Goal: Information Seeking & Learning: Check status

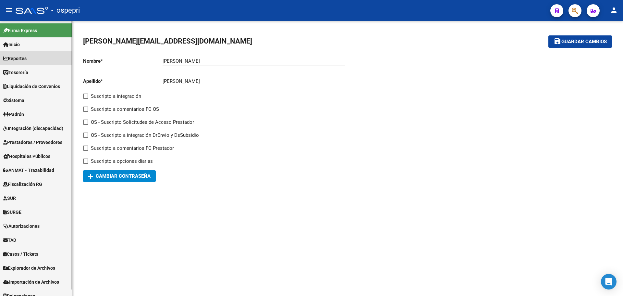
click at [15, 58] on span "Reportes" at bounding box center [14, 58] width 23 height 7
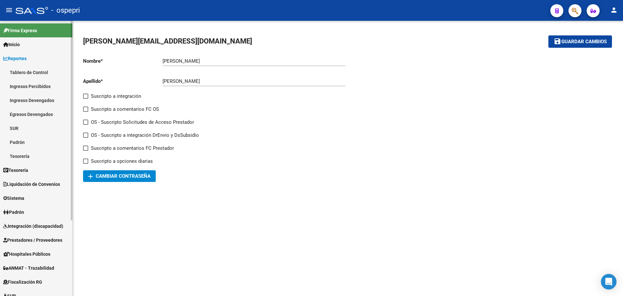
click at [24, 85] on link "Ingresos Percibidos" at bounding box center [36, 86] width 72 height 14
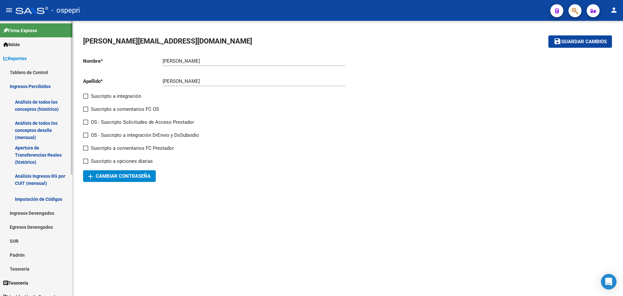
click at [26, 126] on link "Análisis de todos los conceptos detalle (mensual)" at bounding box center [36, 130] width 72 height 25
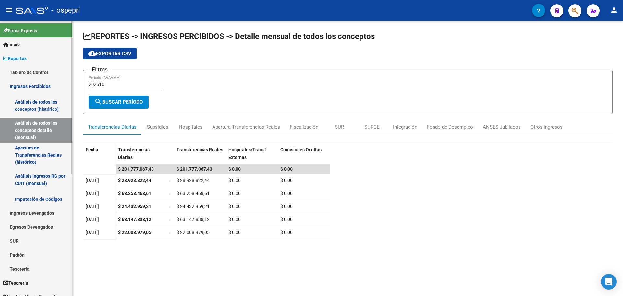
click at [27, 152] on link "Apertura de Transferencias Reales (histórico)" at bounding box center [36, 154] width 72 height 25
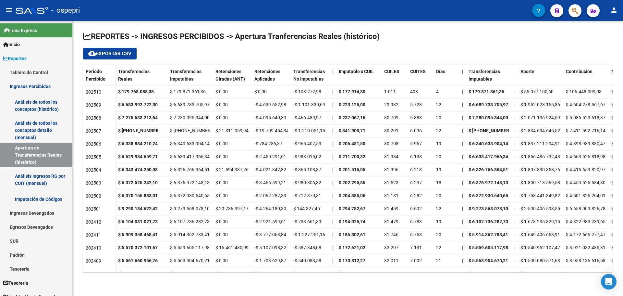
drag, startPoint x: 352, startPoint y: 272, endPoint x: 391, endPoint y: 271, distance: 39.0
click at [391, 271] on div "REPORTES -> INGRESOS PERCIBIDOS -> Apertura Tranferencias Reales (histórico) cl…" at bounding box center [348, 157] width 550 height 272
click at [34, 178] on link "Análisis Ingresos RG por CUIT (mensual)" at bounding box center [36, 179] width 72 height 25
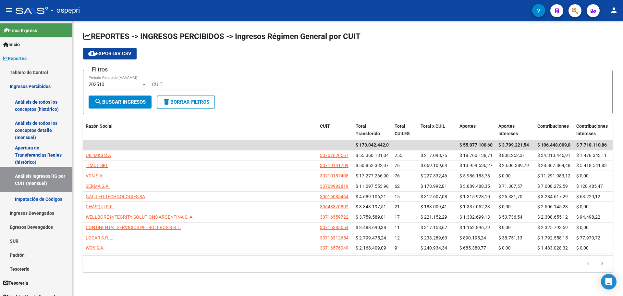
click at [144, 84] on div at bounding box center [143, 85] width 3 height 2
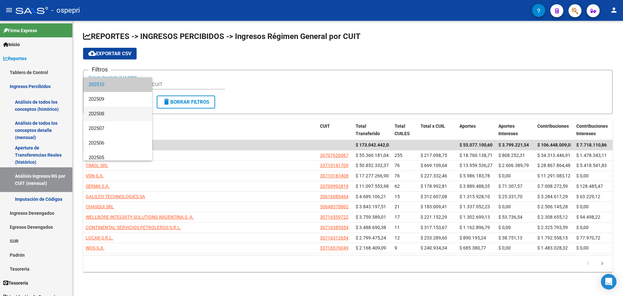
click at [112, 115] on span "202508" at bounding box center [118, 113] width 58 height 15
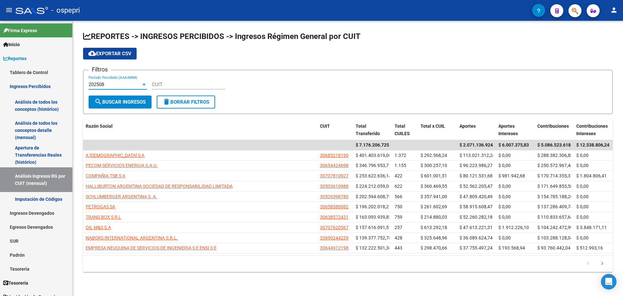
click at [143, 85] on div at bounding box center [143, 85] width 3 height 2
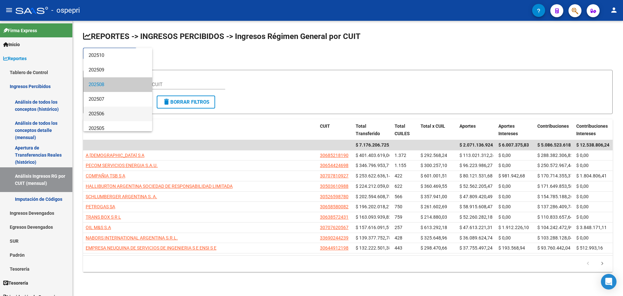
click at [112, 115] on span "202506" at bounding box center [118, 113] width 58 height 15
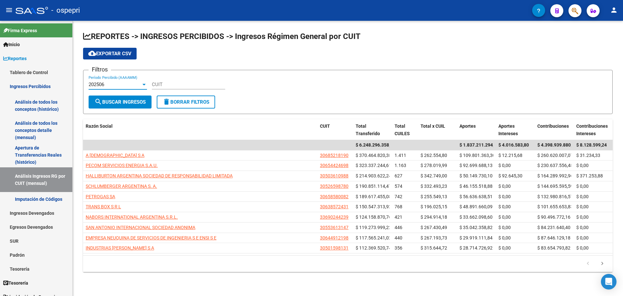
click at [143, 84] on div at bounding box center [143, 85] width 3 height 2
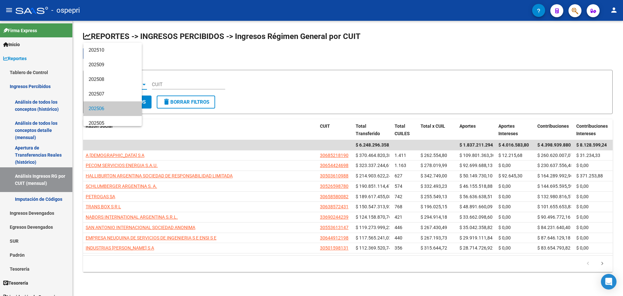
scroll to position [24, 0]
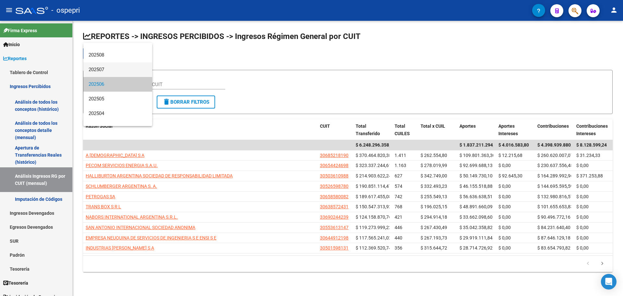
click at [105, 71] on span "202507" at bounding box center [118, 69] width 58 height 15
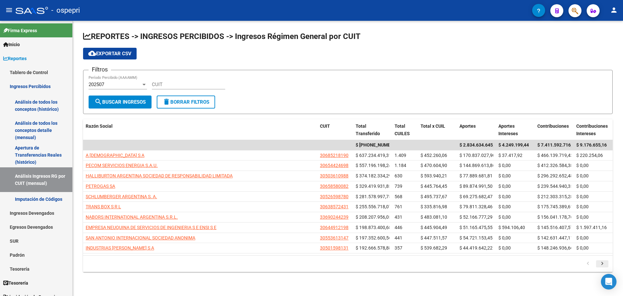
click at [601, 263] on icon "go to next page" at bounding box center [602, 264] width 8 height 8
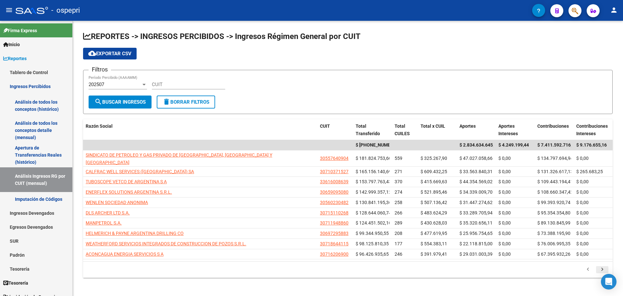
click at [599, 266] on icon "go to next page" at bounding box center [602, 270] width 8 height 8
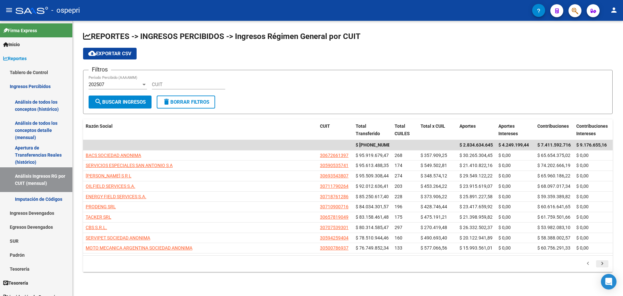
click at [604, 262] on icon "go to next page" at bounding box center [602, 264] width 8 height 8
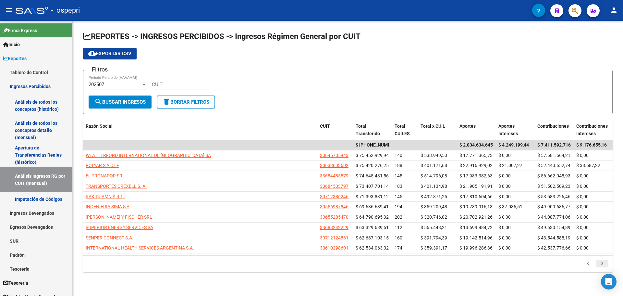
click at [600, 262] on icon "go to next page" at bounding box center [602, 264] width 8 height 8
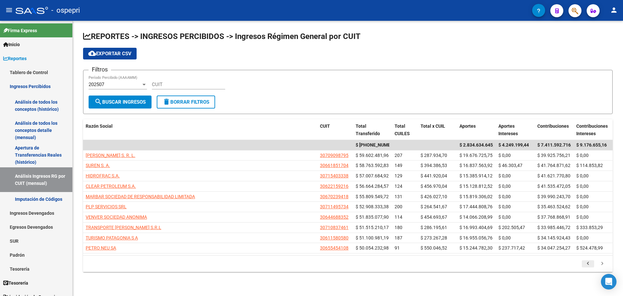
click at [589, 264] on icon "go to previous page" at bounding box center [588, 264] width 8 height 8
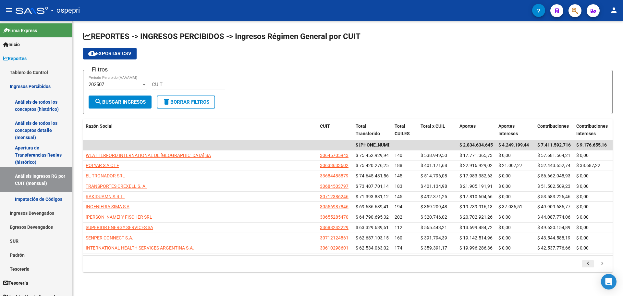
click at [589, 264] on icon "go to previous page" at bounding box center [588, 264] width 8 height 8
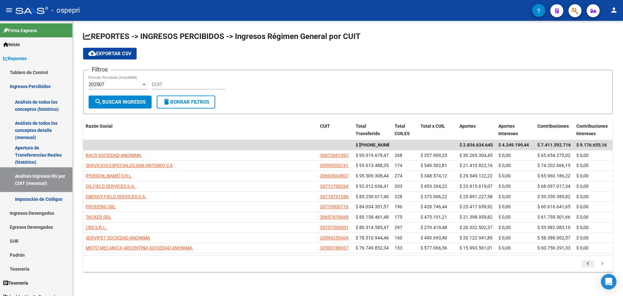
click at [588, 264] on icon "go to previous page" at bounding box center [588, 264] width 8 height 8
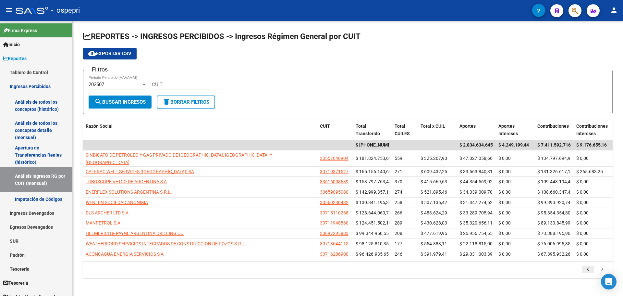
click at [588, 266] on icon "go to previous page" at bounding box center [588, 270] width 8 height 8
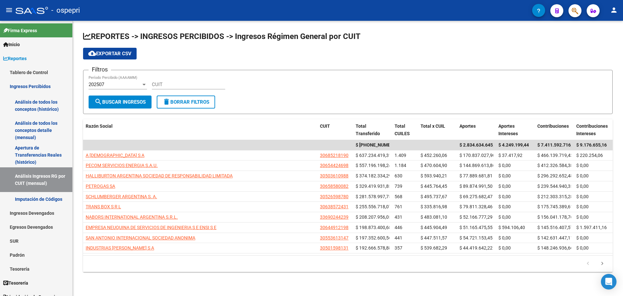
click at [588, 263] on icon "go to previous page" at bounding box center [588, 264] width 8 height 8
click at [612, 8] on mat-icon "person" at bounding box center [614, 10] width 8 height 8
click at [607, 44] on button "exit_to_app Salir" at bounding box center [601, 43] width 40 height 16
